Goal: Task Accomplishment & Management: Complete application form

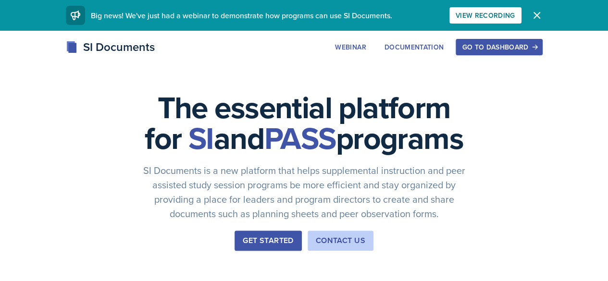
click at [536, 48] on div "Go to Dashboard" at bounding box center [499, 47] width 74 height 8
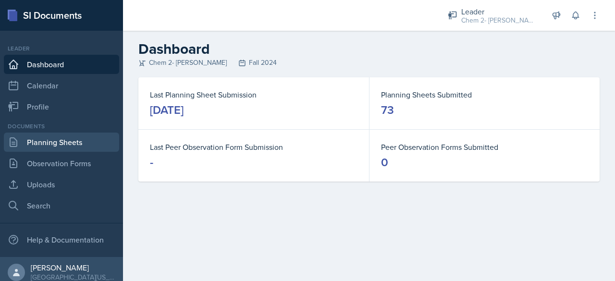
click at [84, 145] on link "Planning Sheets" at bounding box center [61, 142] width 115 height 19
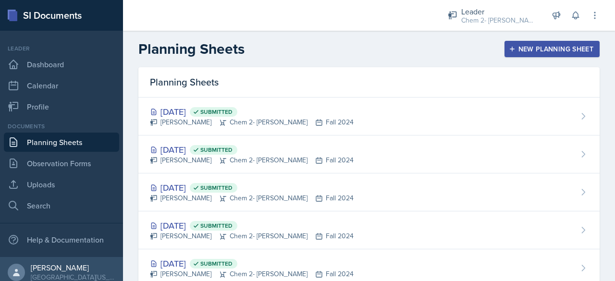
click at [520, 46] on div "New Planning Sheet" at bounding box center [552, 49] width 83 height 8
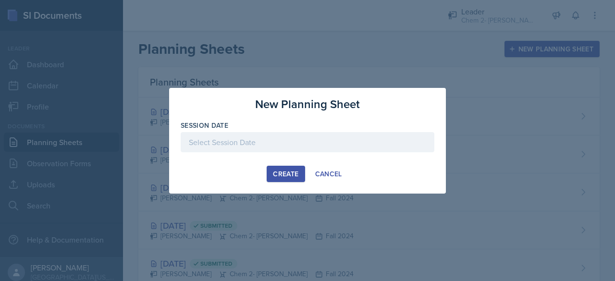
click at [257, 137] on div at bounding box center [308, 142] width 254 height 20
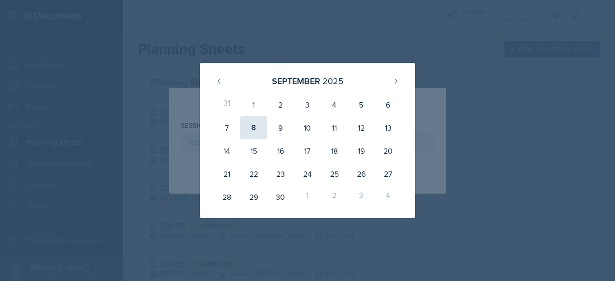
click at [254, 126] on div "8" at bounding box center [253, 127] width 27 height 23
type input "[DATE]"
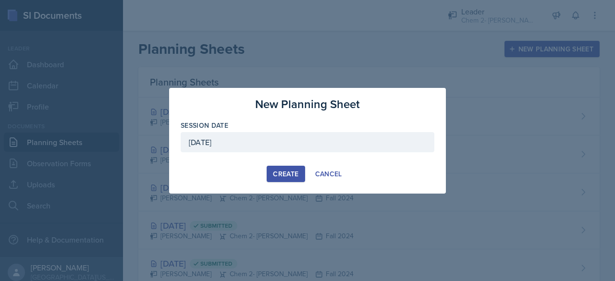
click at [290, 170] on div "Create" at bounding box center [285, 174] width 25 height 8
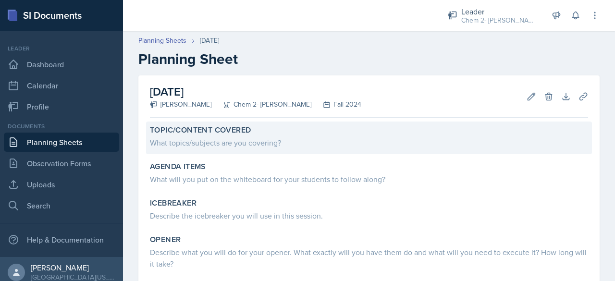
click at [237, 146] on div "What topics/subjects are you covering?" at bounding box center [369, 143] width 438 height 12
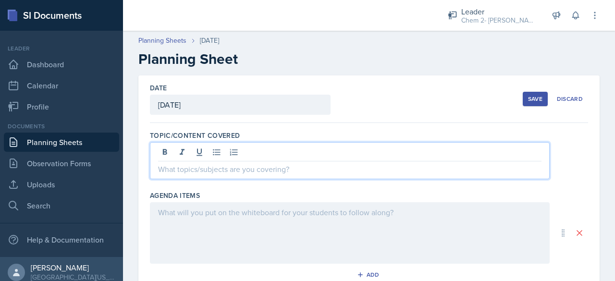
click at [236, 147] on div at bounding box center [350, 160] width 400 height 37
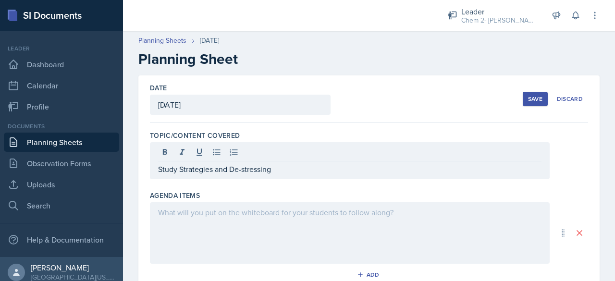
click at [253, 232] on div at bounding box center [350, 232] width 400 height 61
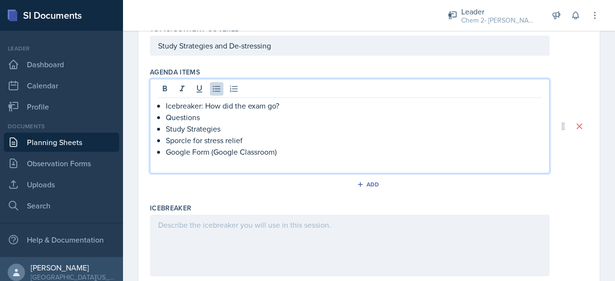
click at [253, 232] on div at bounding box center [350, 245] width 400 height 61
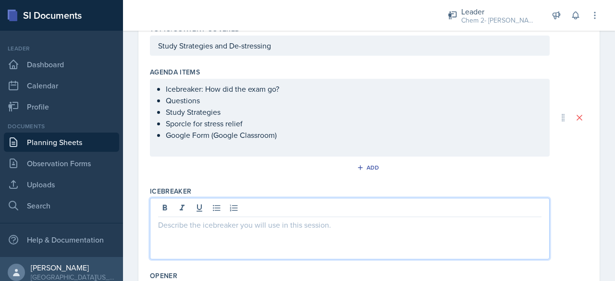
scroll to position [123, 0]
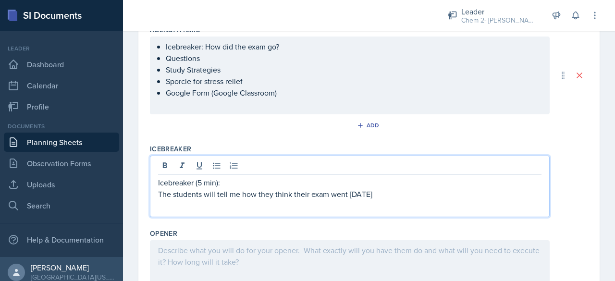
click at [256, 249] on p at bounding box center [349, 250] width 383 height 12
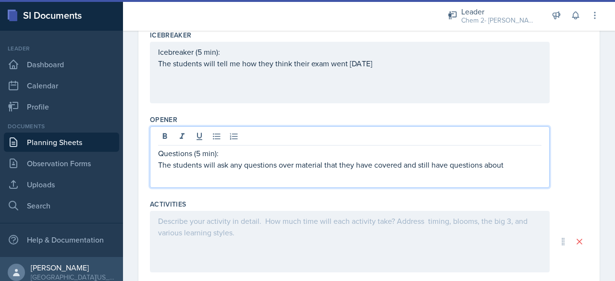
scroll to position [264, 0]
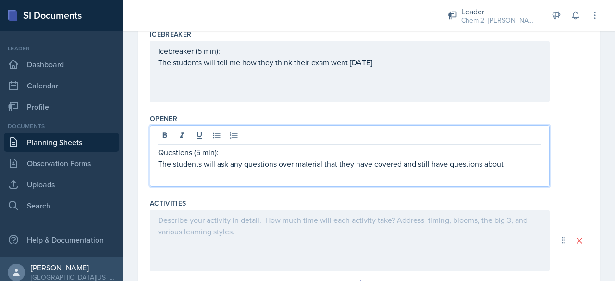
click at [326, 227] on div at bounding box center [350, 240] width 400 height 61
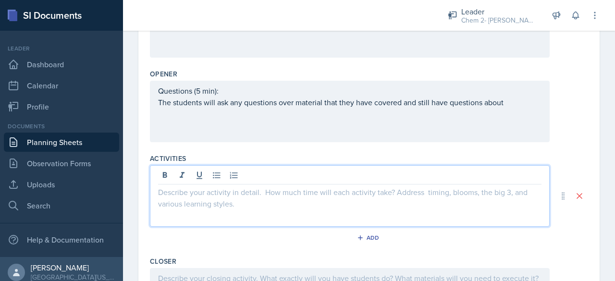
scroll to position [330, 0]
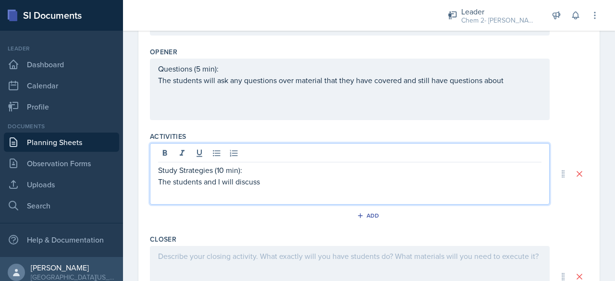
click at [326, 227] on div "Activities Study Strategies (10 min): The students and I will discuss Add" at bounding box center [369, 179] width 438 height 103
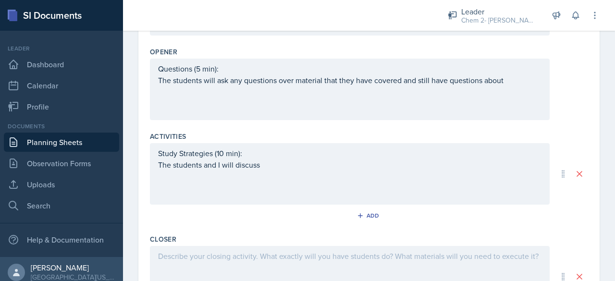
click at [326, 227] on div "Activities Study Strategies (10 min): The students and I will discuss Add" at bounding box center [369, 179] width 438 height 103
click at [297, 161] on div "Study Strategies (10 min): The students and I will discuss" at bounding box center [350, 173] width 400 height 61
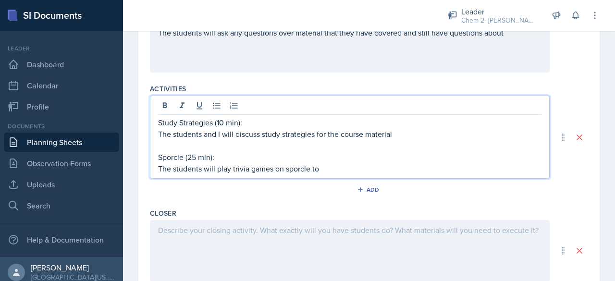
scroll to position [378, 0]
click at [297, 248] on div at bounding box center [350, 249] width 400 height 61
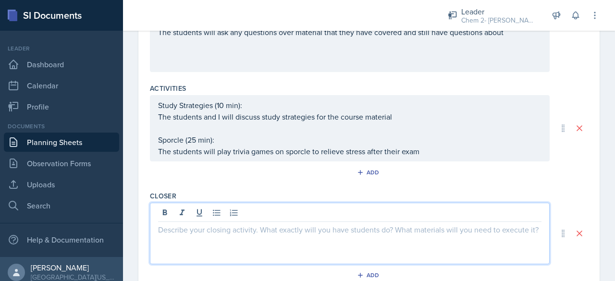
scroll to position [395, 0]
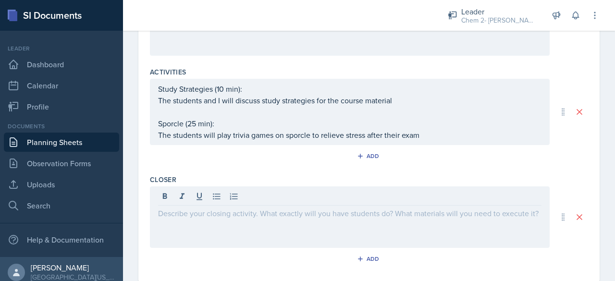
click at [297, 248] on div "Closer Add" at bounding box center [369, 222] width 438 height 103
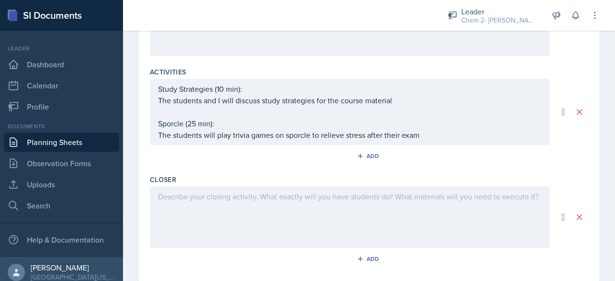
click at [247, 207] on div at bounding box center [350, 216] width 400 height 61
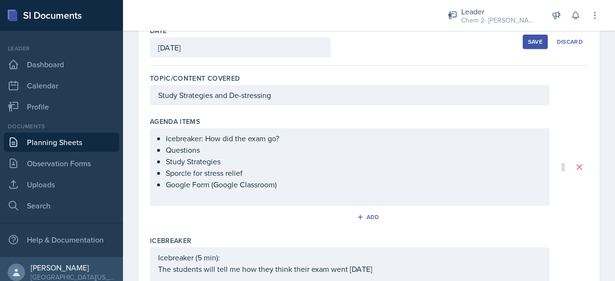
scroll to position [12, 0]
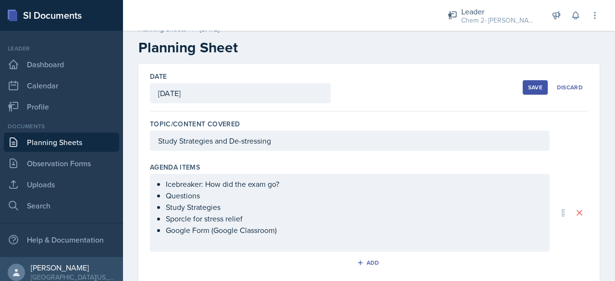
click at [535, 89] on div "Save" at bounding box center [535, 88] width 14 height 8
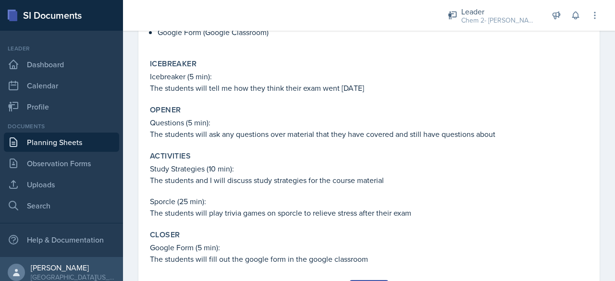
scroll to position [240, 0]
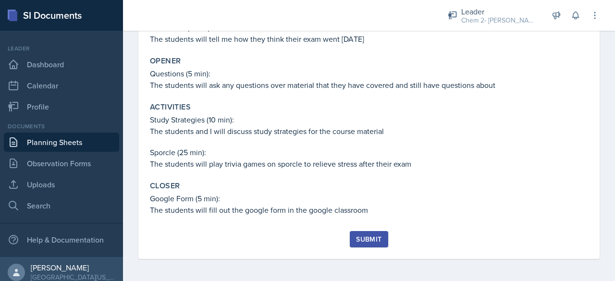
click at [363, 228] on div "Topic/Content Covered Study Strategies and De-stressing Agenda items Icebreaker…" at bounding box center [369, 56] width 438 height 350
click at [366, 241] on div "Submit" at bounding box center [368, 239] width 25 height 8
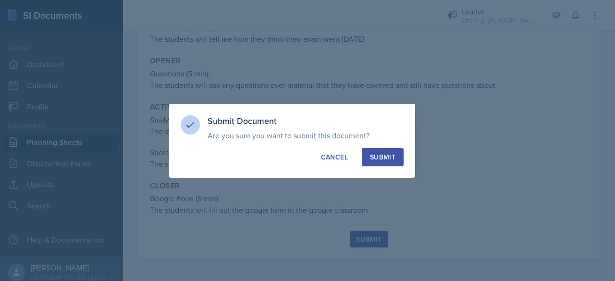
click at [378, 159] on div "Submit" at bounding box center [382, 157] width 25 height 10
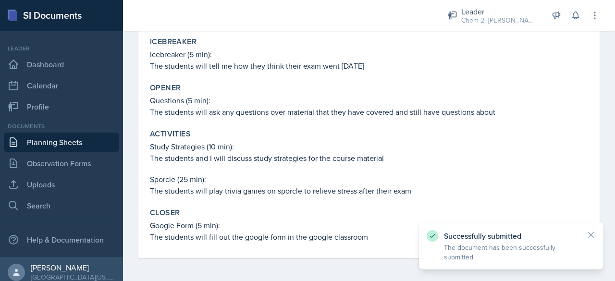
scroll to position [213, 0]
